Goal: Find specific page/section: Find specific page/section

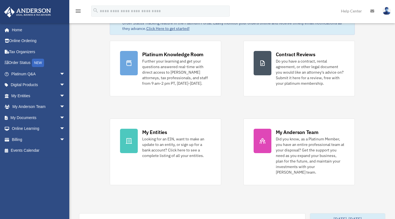
scroll to position [36, 0]
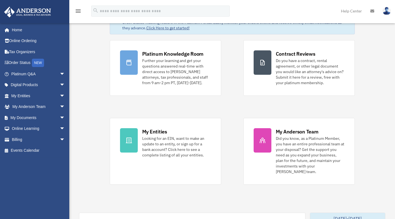
click at [20, 117] on link "My Documents arrow_drop_down" at bounding box center [39, 117] width 70 height 11
click at [60, 117] on span "arrow_drop_down" at bounding box center [65, 117] width 11 height 11
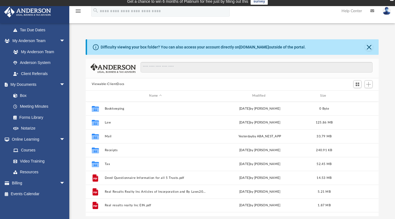
scroll to position [131, 0]
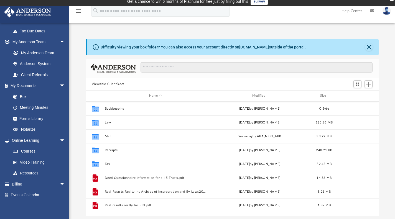
click at [21, 97] on link "Box" at bounding box center [38, 96] width 60 height 11
click at [114, 135] on button "Mail" at bounding box center [156, 137] width 102 height 4
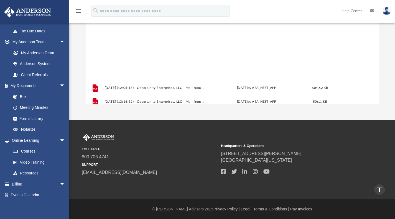
scroll to position [523, 0]
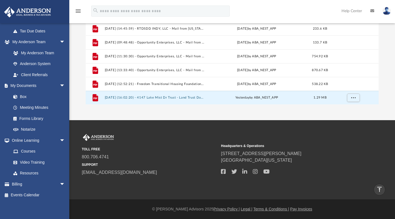
click at [165, 97] on button "2025.08.25 (16:02:20) - 4147 Lake Mist Dr Trust - Land Trust Documents.pdf" at bounding box center [155, 98] width 100 height 4
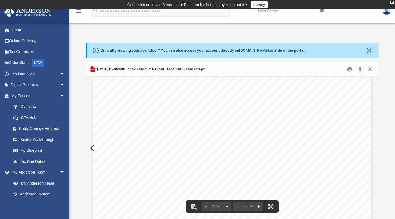
scroll to position [194, 0]
